Goal: Navigation & Orientation: Find specific page/section

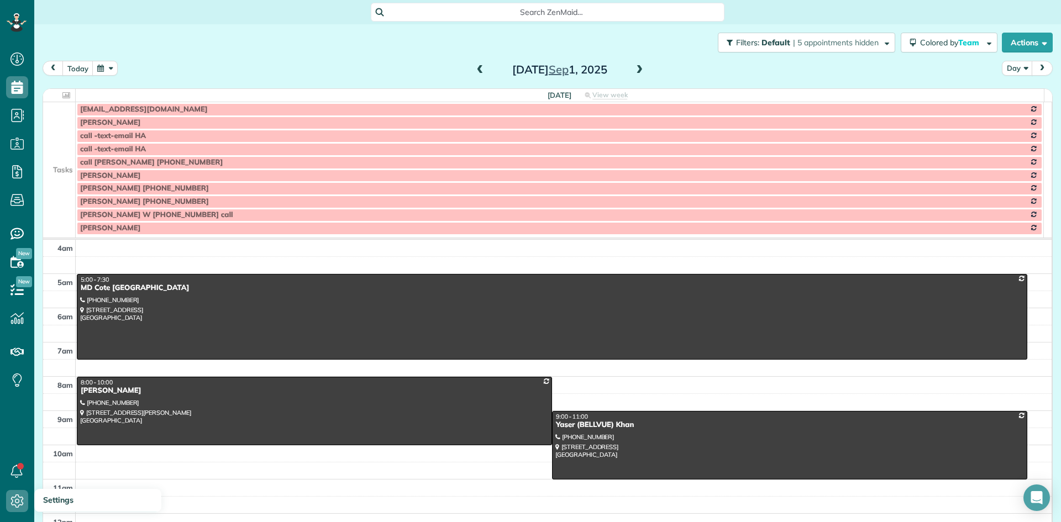
scroll to position [5, 5]
click at [635, 69] on span at bounding box center [639, 70] width 12 height 10
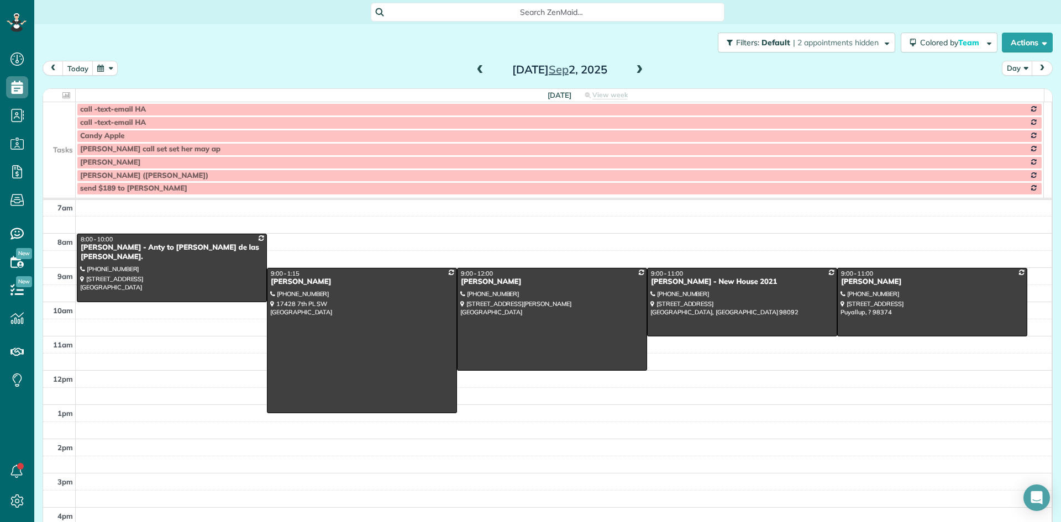
click at [635, 69] on span at bounding box center [639, 70] width 12 height 10
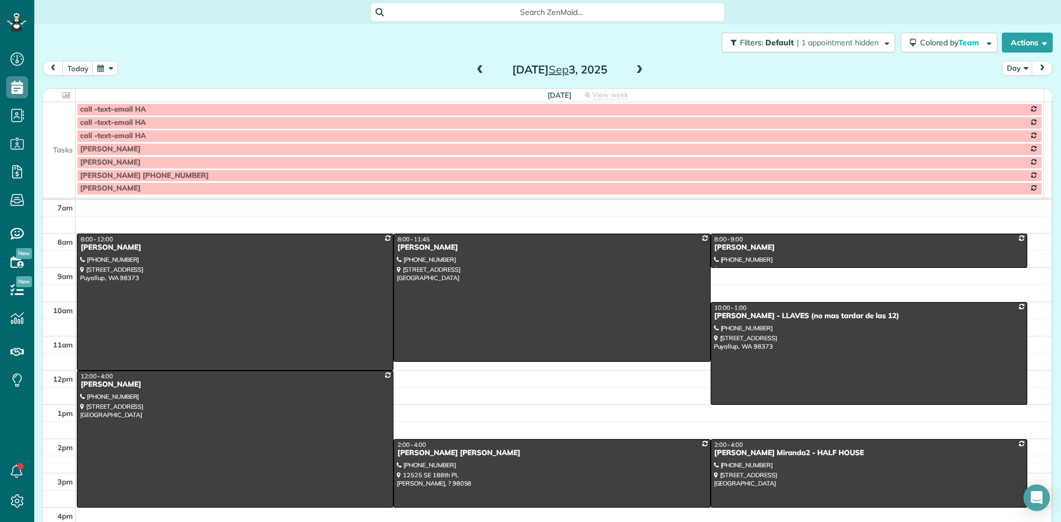
click at [635, 69] on span at bounding box center [639, 70] width 12 height 10
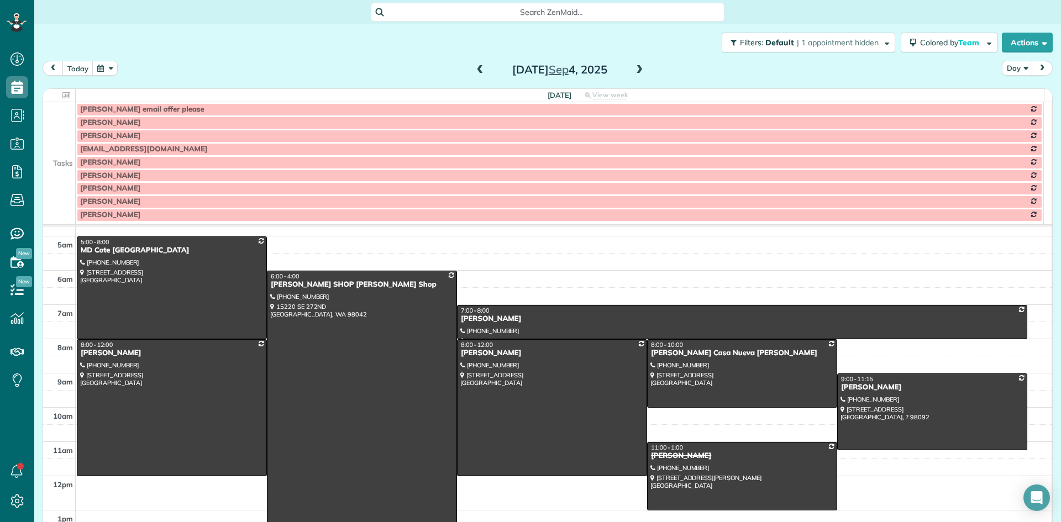
scroll to position [0, 0]
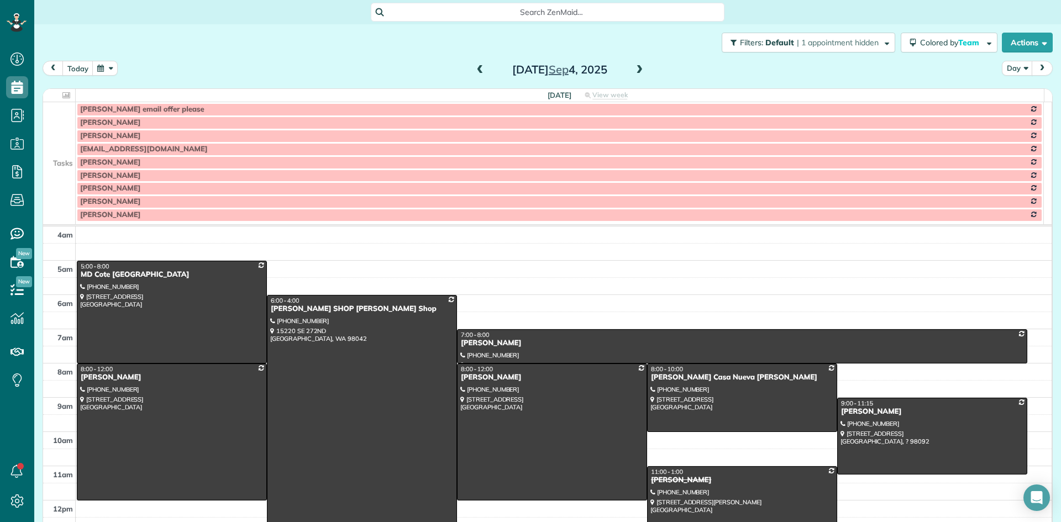
click at [634, 70] on span at bounding box center [639, 70] width 12 height 10
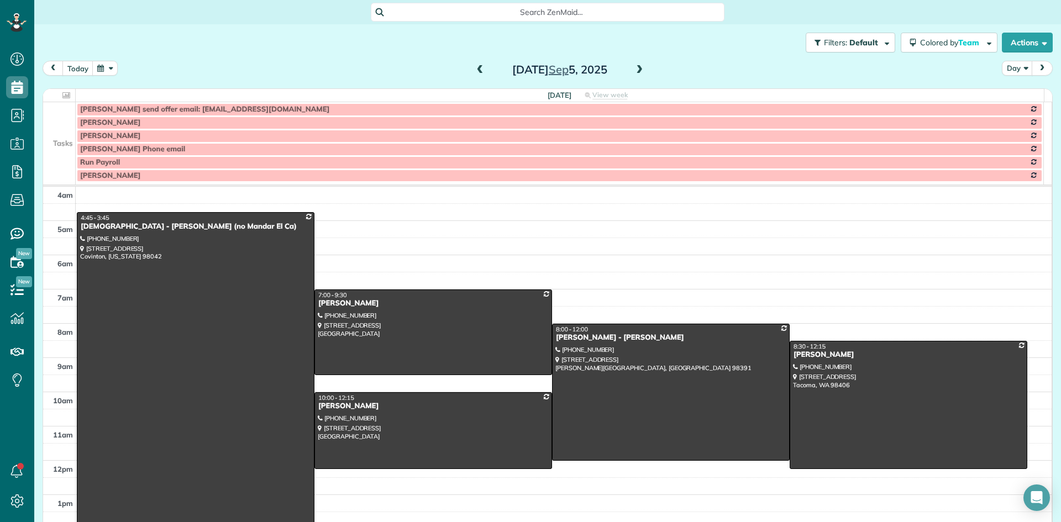
click at [99, 65] on button "button" at bounding box center [104, 68] width 25 height 15
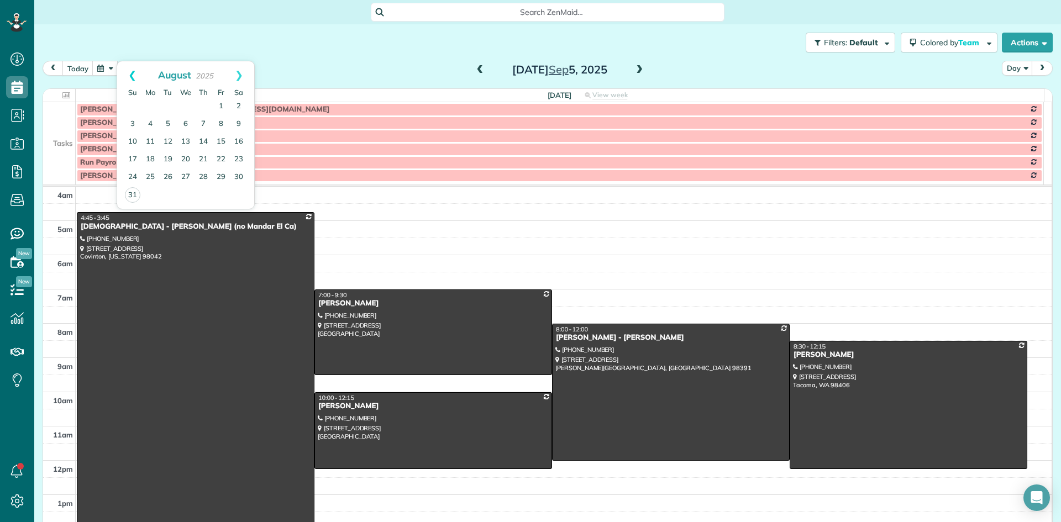
click at [130, 73] on link "Prev" at bounding box center [132, 75] width 30 height 28
click at [239, 105] on link "5" at bounding box center [239, 107] width 18 height 18
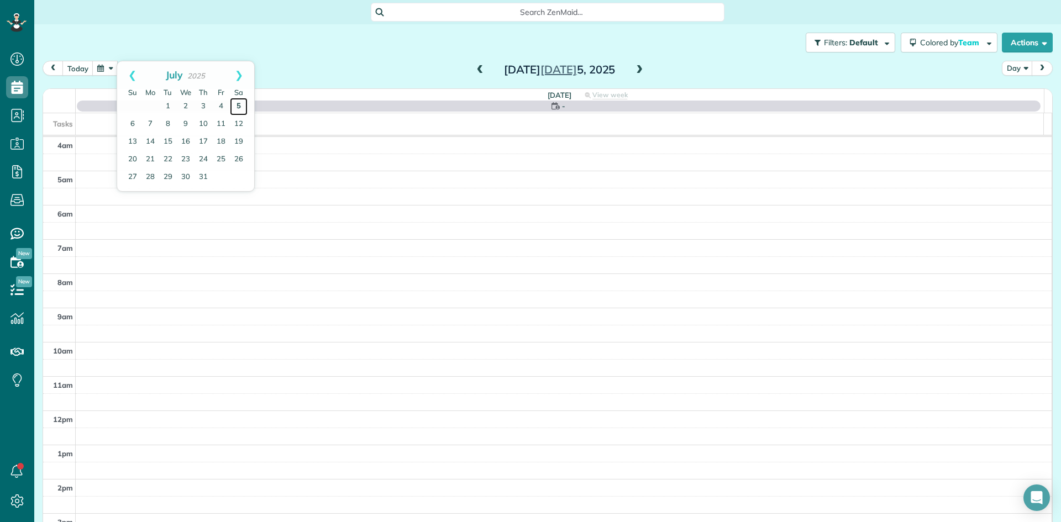
scroll to position [103, 0]
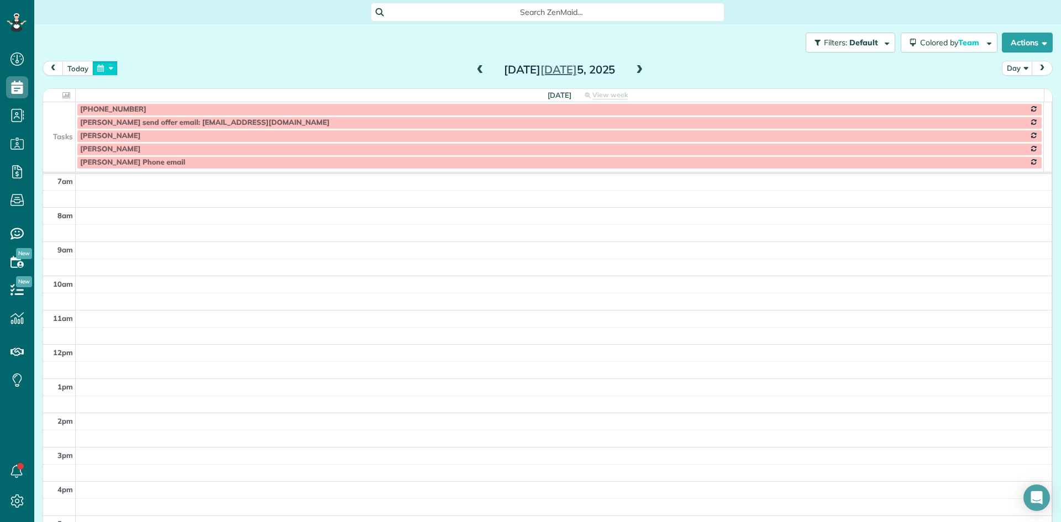
click at [99, 65] on button "button" at bounding box center [104, 68] width 25 height 15
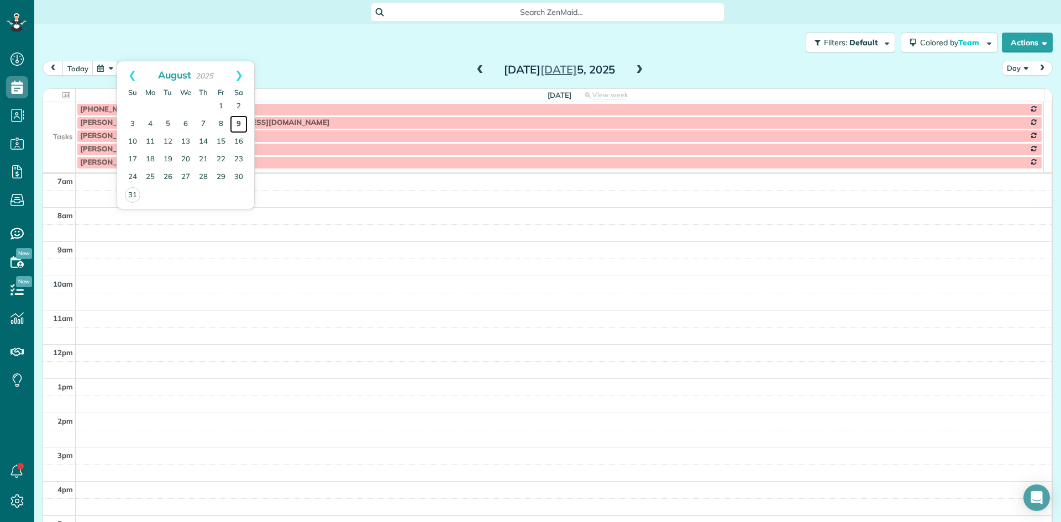
click at [239, 122] on link "9" at bounding box center [239, 124] width 18 height 18
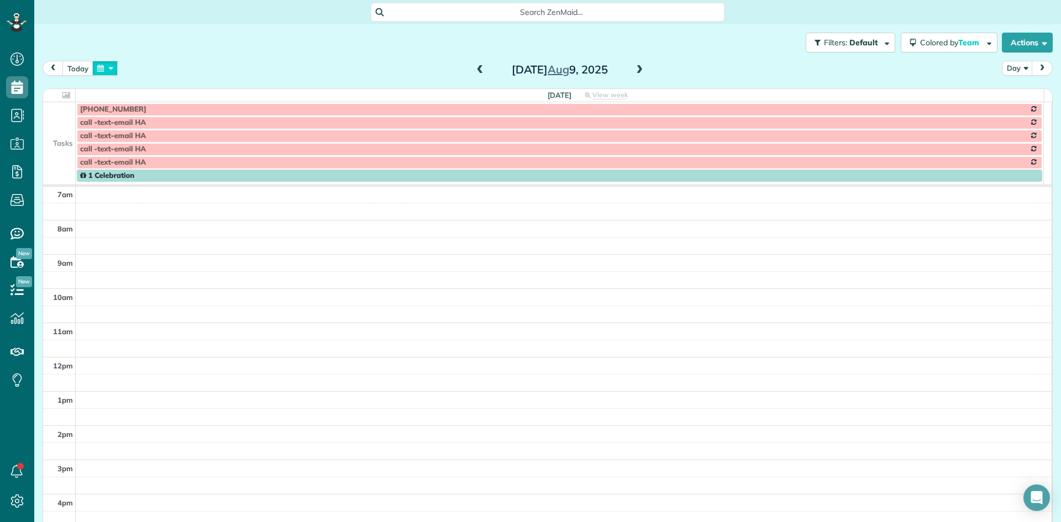
click at [102, 70] on button "button" at bounding box center [104, 68] width 25 height 15
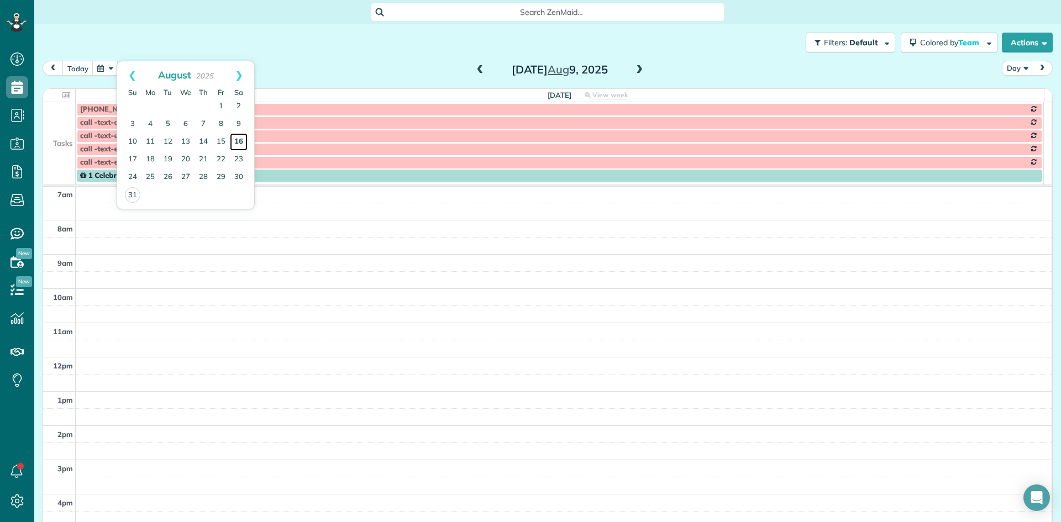
click at [236, 142] on link "16" at bounding box center [239, 142] width 18 height 18
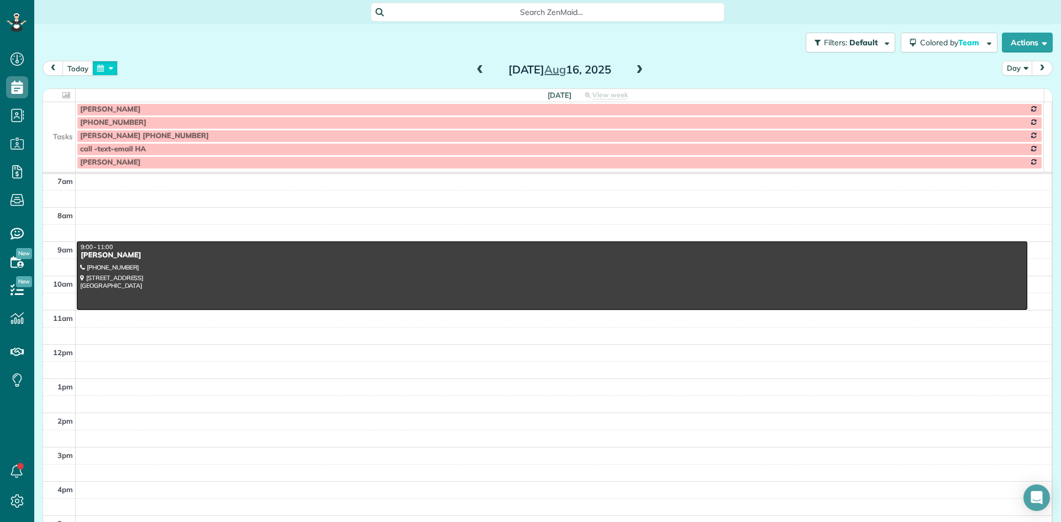
click at [104, 71] on button "button" at bounding box center [104, 68] width 25 height 15
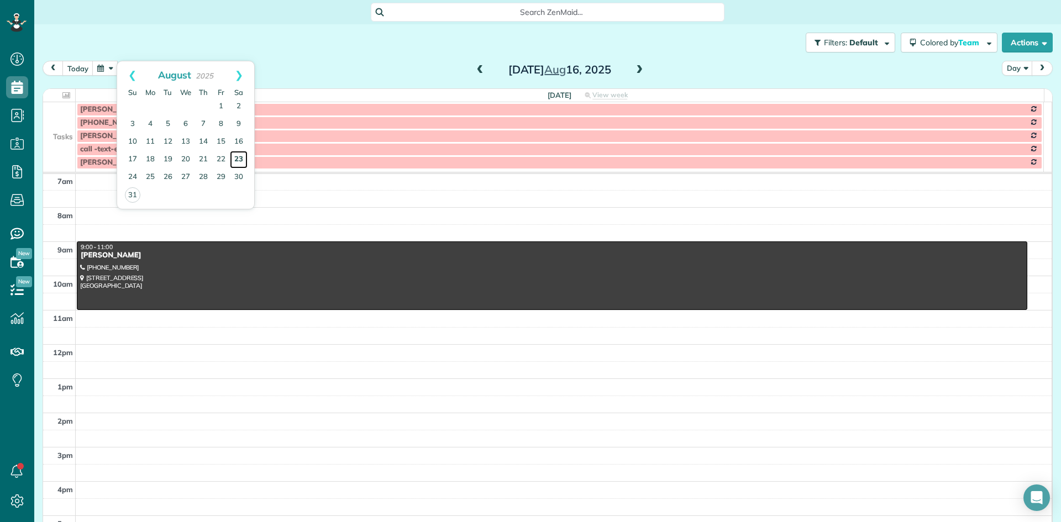
click at [240, 160] on link "23" at bounding box center [239, 160] width 18 height 18
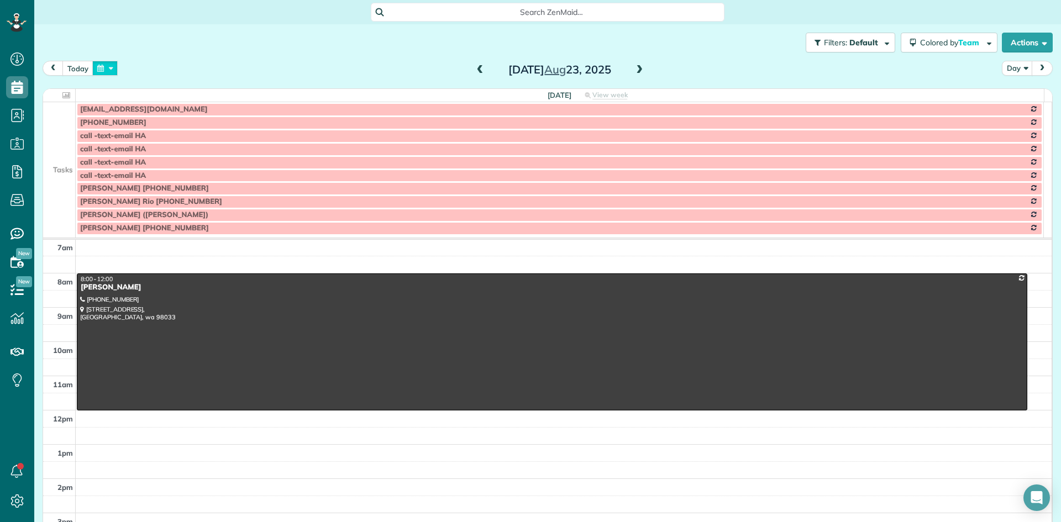
click at [97, 69] on button "button" at bounding box center [104, 68] width 25 height 15
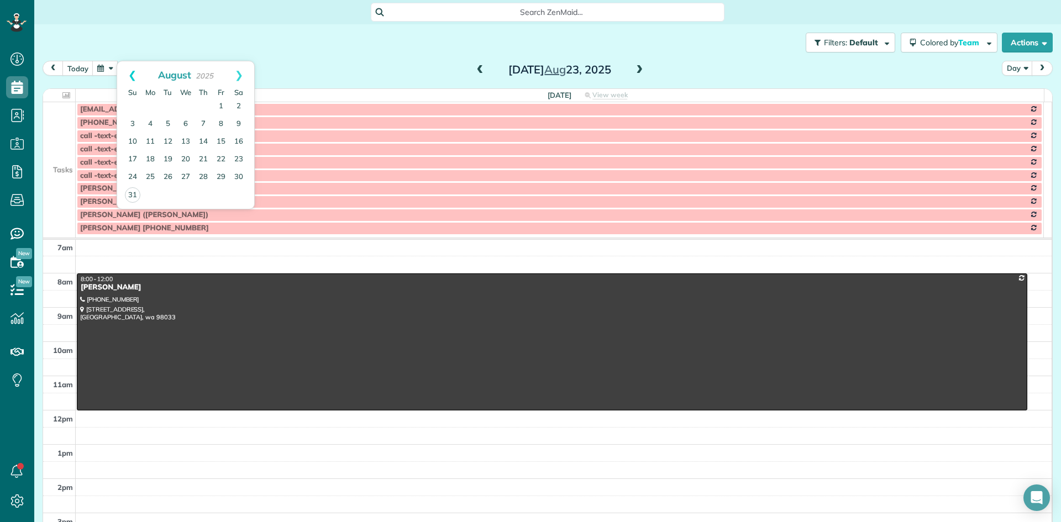
click at [128, 73] on link "Prev" at bounding box center [132, 75] width 30 height 28
click at [238, 106] on link "7" at bounding box center [239, 107] width 18 height 18
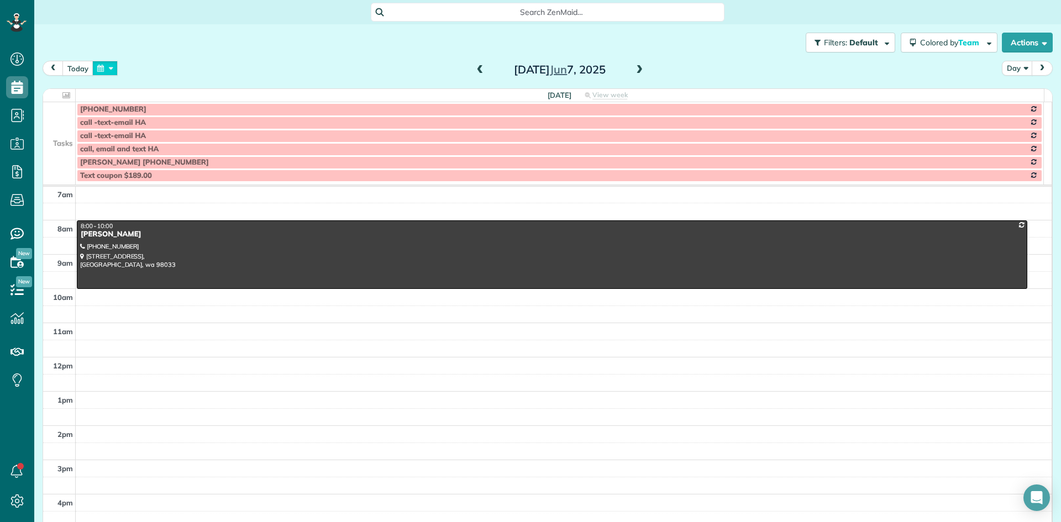
click at [105, 68] on button "button" at bounding box center [104, 68] width 25 height 15
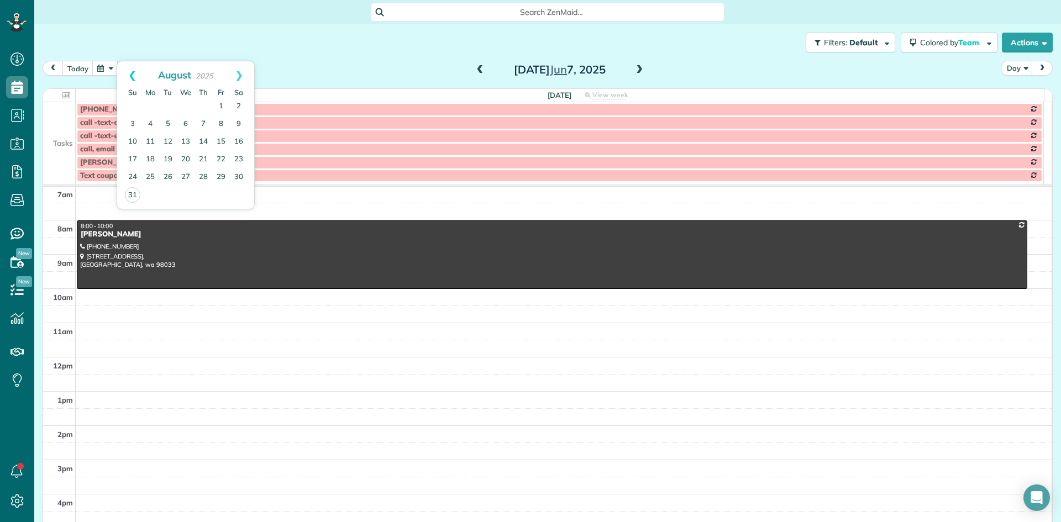
click at [130, 79] on link "Prev" at bounding box center [132, 75] width 30 height 28
click at [238, 122] on link "14" at bounding box center [239, 124] width 18 height 18
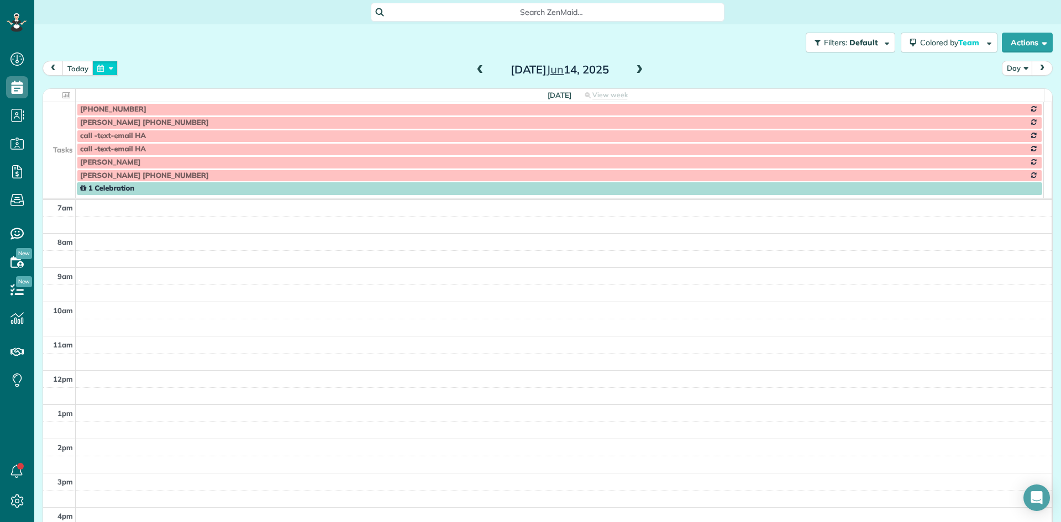
click at [106, 70] on button "button" at bounding box center [104, 68] width 25 height 15
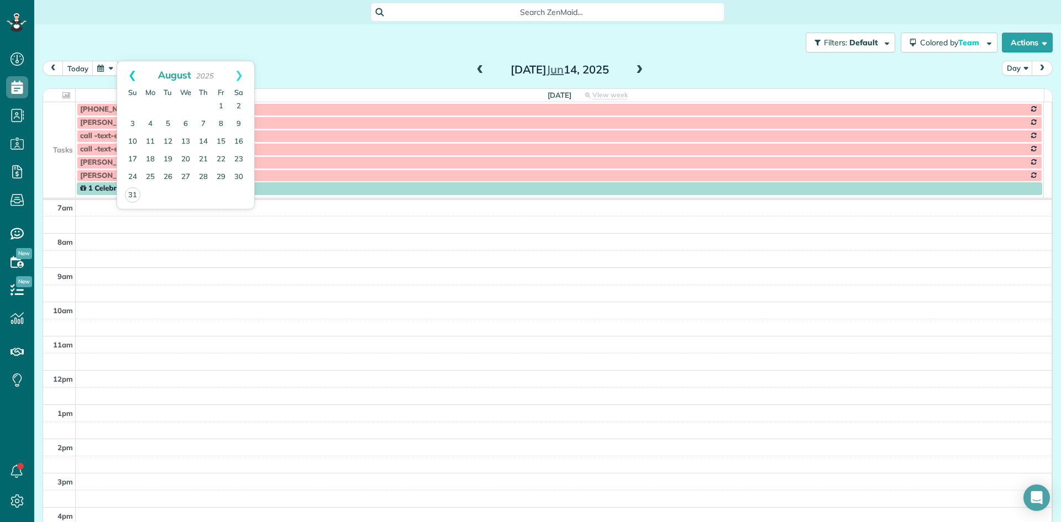
click at [128, 72] on link "Prev" at bounding box center [132, 75] width 30 height 28
click at [239, 142] on link "21" at bounding box center [239, 142] width 18 height 18
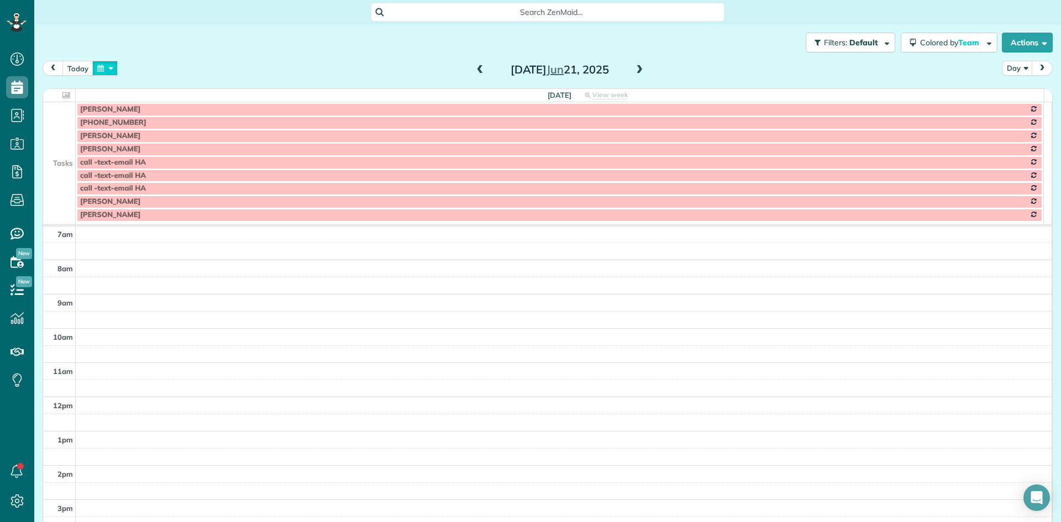
click at [101, 70] on button "button" at bounding box center [104, 68] width 25 height 15
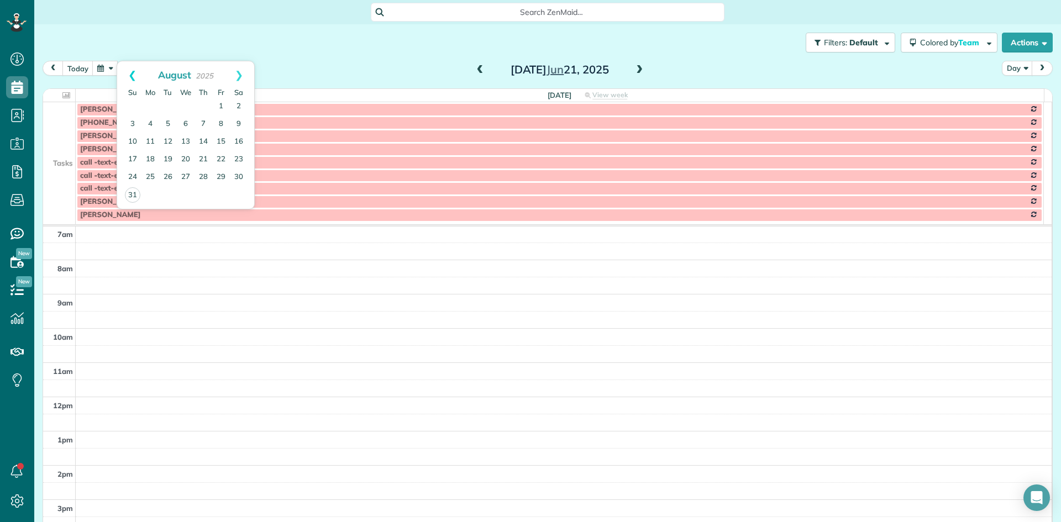
click at [132, 77] on link "Prev" at bounding box center [132, 75] width 30 height 28
click at [240, 162] on link "26" at bounding box center [239, 160] width 18 height 18
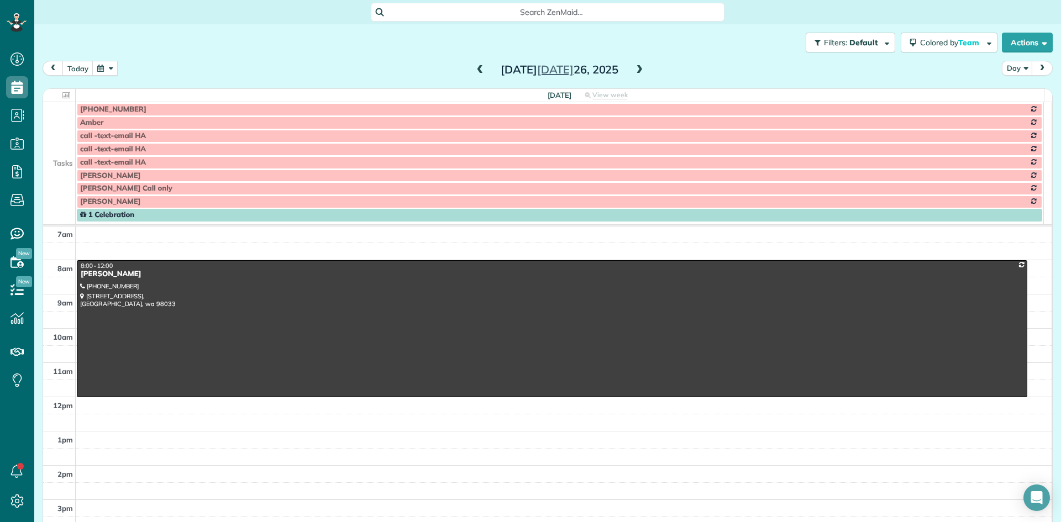
click at [99, 69] on button "button" at bounding box center [104, 68] width 25 height 15
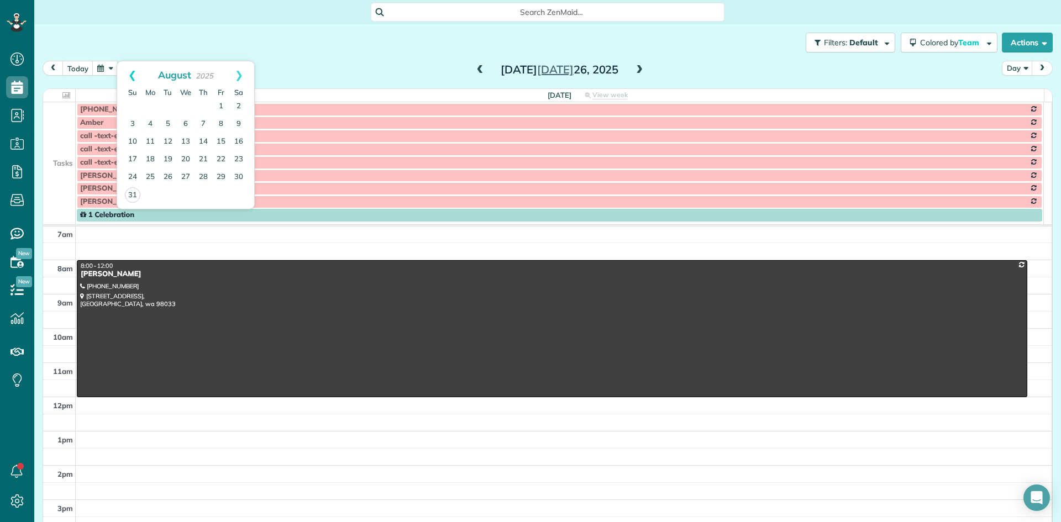
click at [125, 73] on link "Prev" at bounding box center [132, 75] width 30 height 28
click at [239, 75] on link "Next" at bounding box center [239, 75] width 30 height 28
click at [239, 126] on link "9" at bounding box center [239, 124] width 18 height 18
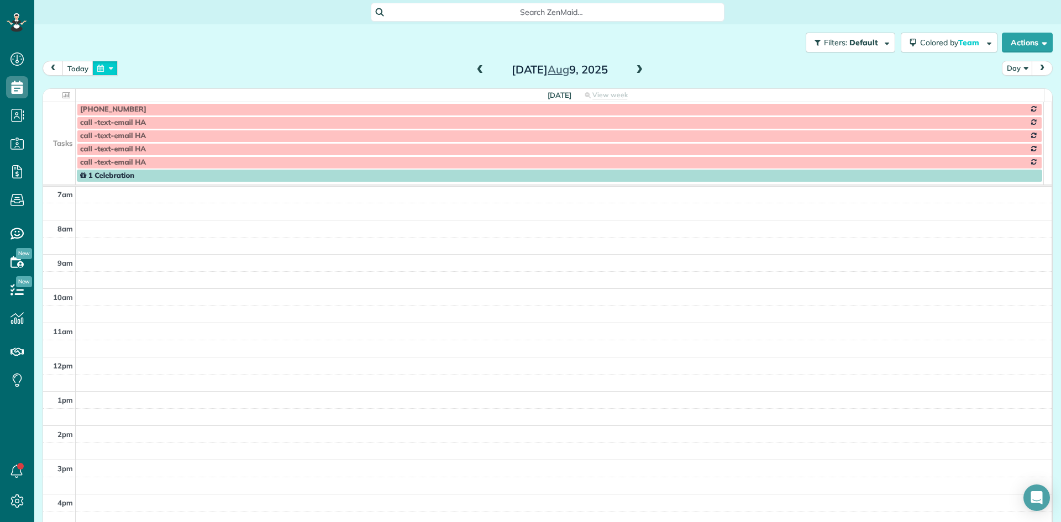
click at [103, 66] on button "button" at bounding box center [104, 68] width 25 height 15
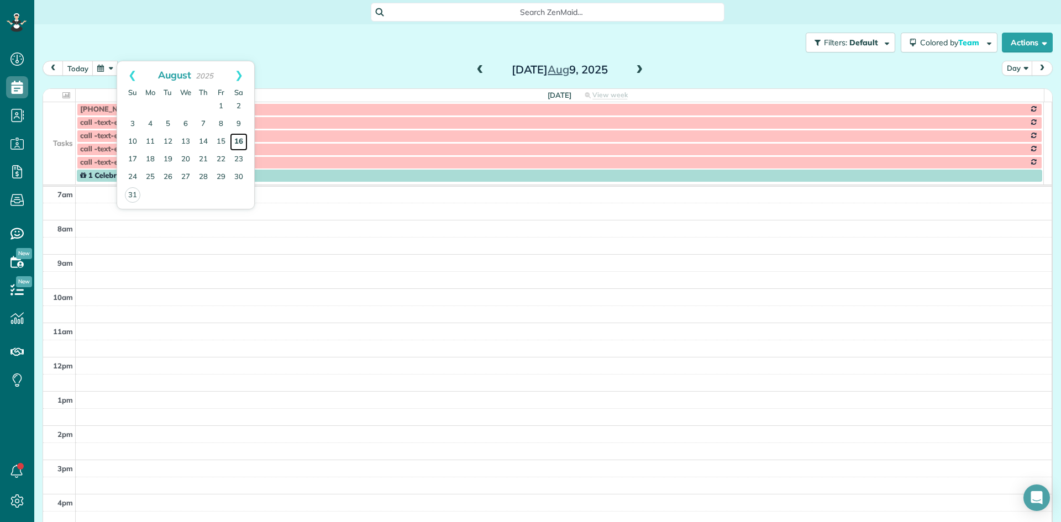
click at [243, 143] on link "16" at bounding box center [239, 142] width 18 height 18
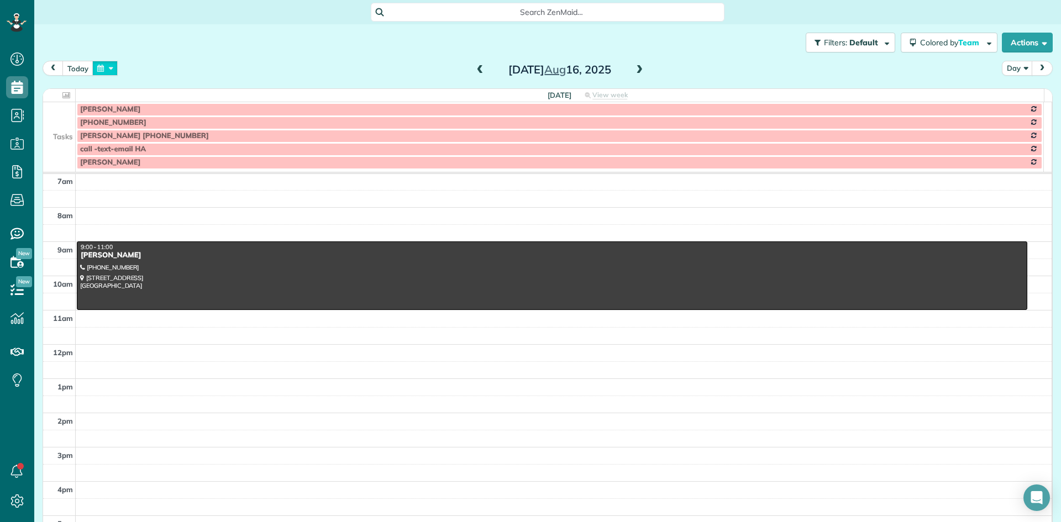
click at [108, 66] on button "button" at bounding box center [104, 68] width 25 height 15
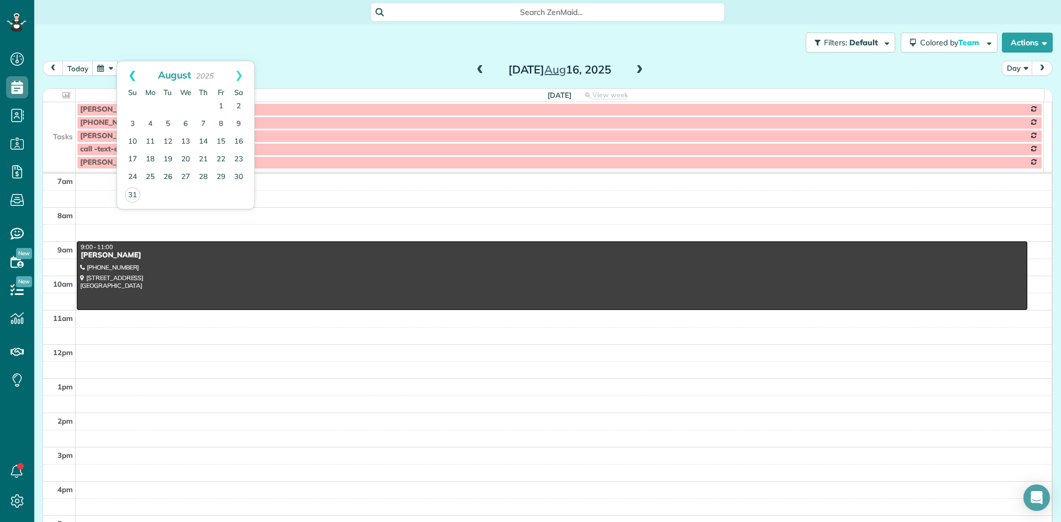
click at [128, 77] on link "Prev" at bounding box center [132, 75] width 30 height 28
click at [239, 144] on link "19" at bounding box center [239, 142] width 18 height 18
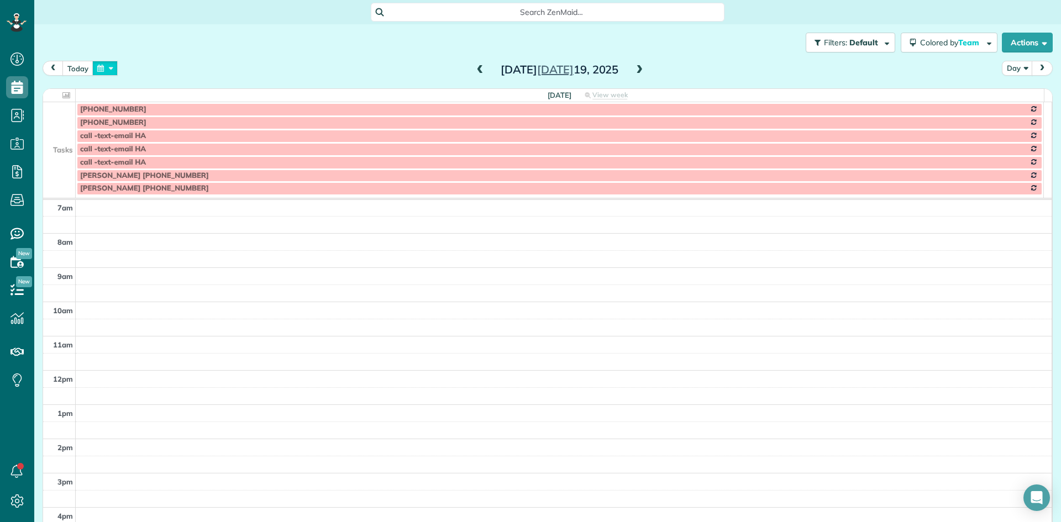
click at [96, 69] on button "button" at bounding box center [104, 68] width 25 height 15
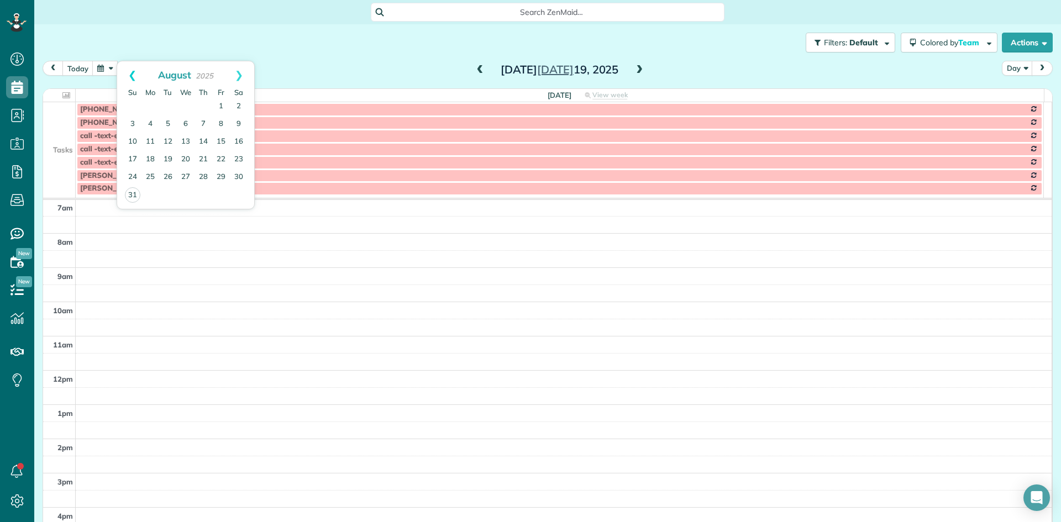
click at [125, 74] on link "Prev" at bounding box center [132, 75] width 30 height 28
click at [129, 74] on link "Prev" at bounding box center [132, 75] width 30 height 28
click at [241, 161] on link "24" at bounding box center [239, 160] width 18 height 18
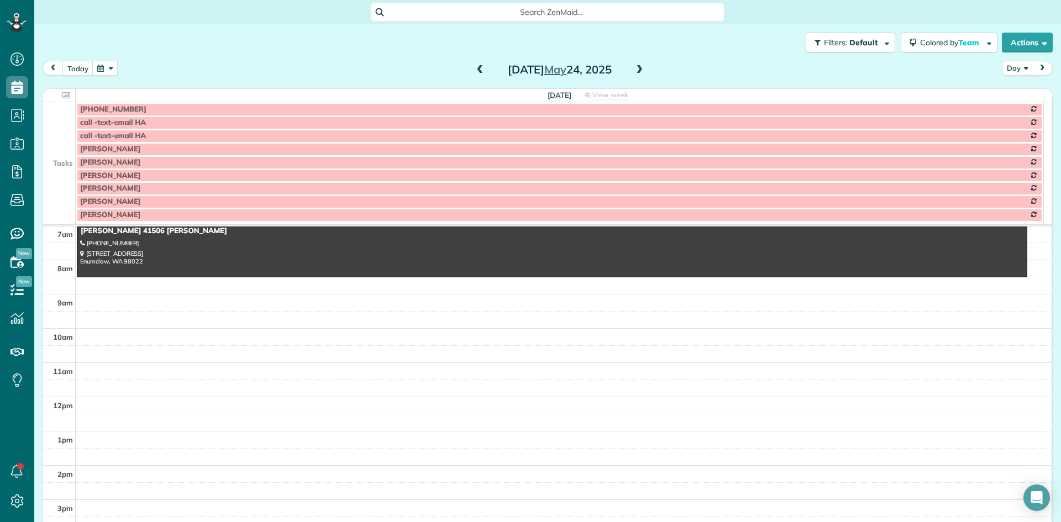
click at [97, 67] on button "button" at bounding box center [104, 68] width 25 height 15
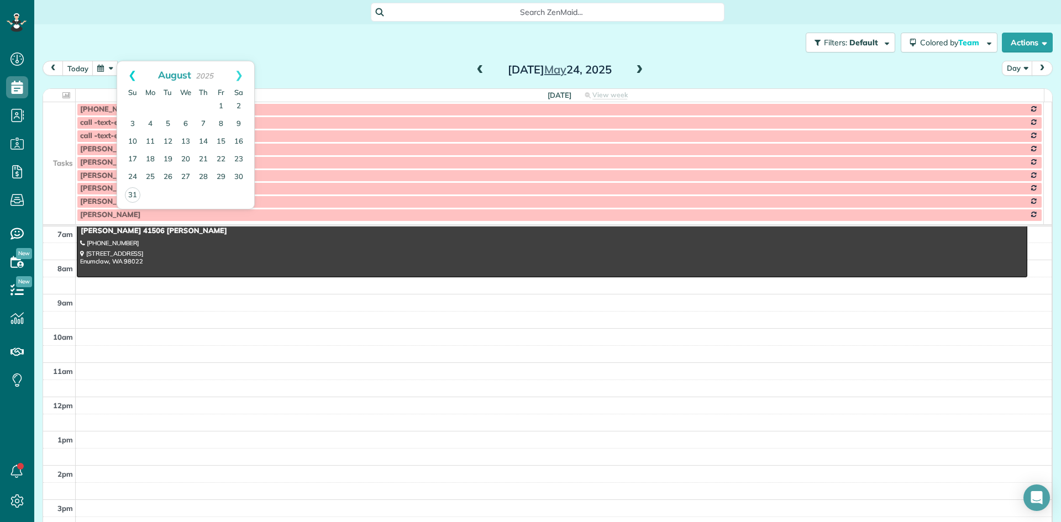
click at [127, 76] on link "Prev" at bounding box center [132, 75] width 30 height 28
click at [129, 76] on link "Prev" at bounding box center [132, 75] width 30 height 28
click at [240, 161] on link "28" at bounding box center [239, 160] width 18 height 18
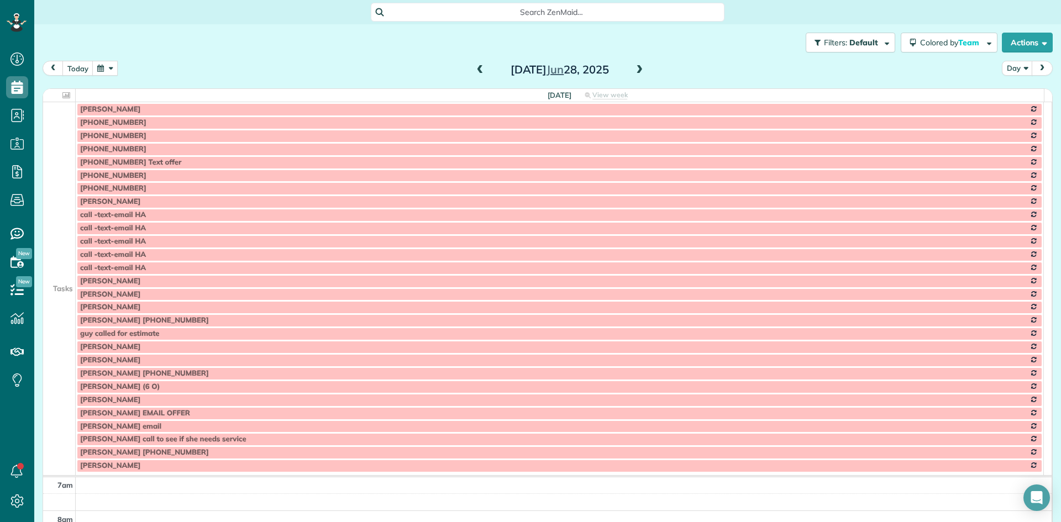
click at [55, 192] on td at bounding box center [59, 188] width 33 height 13
